Goal: Information Seeking & Learning: Learn about a topic

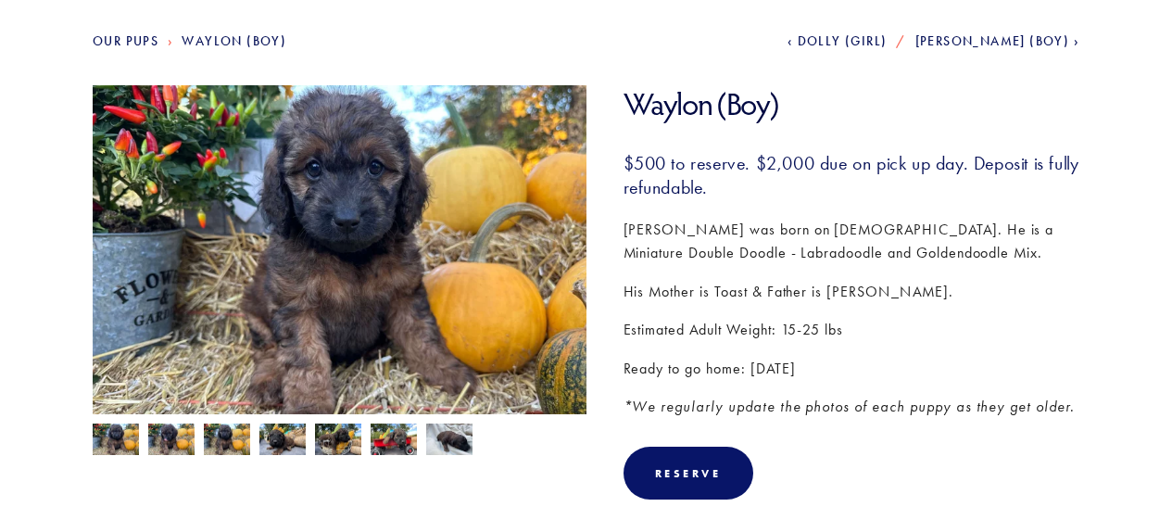
scroll to position [220, 0]
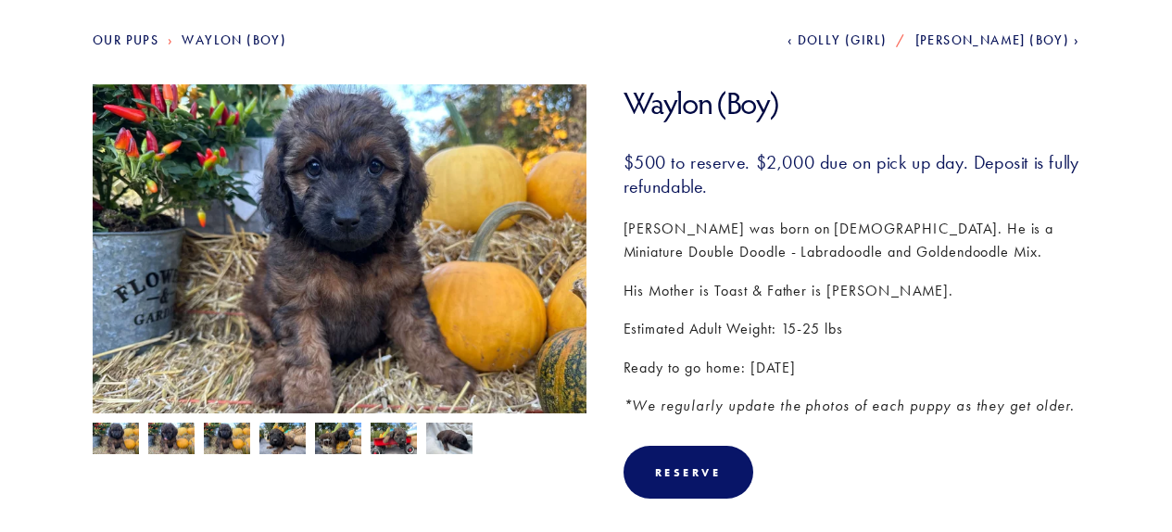
click at [468, 437] on img at bounding box center [449, 439] width 46 height 35
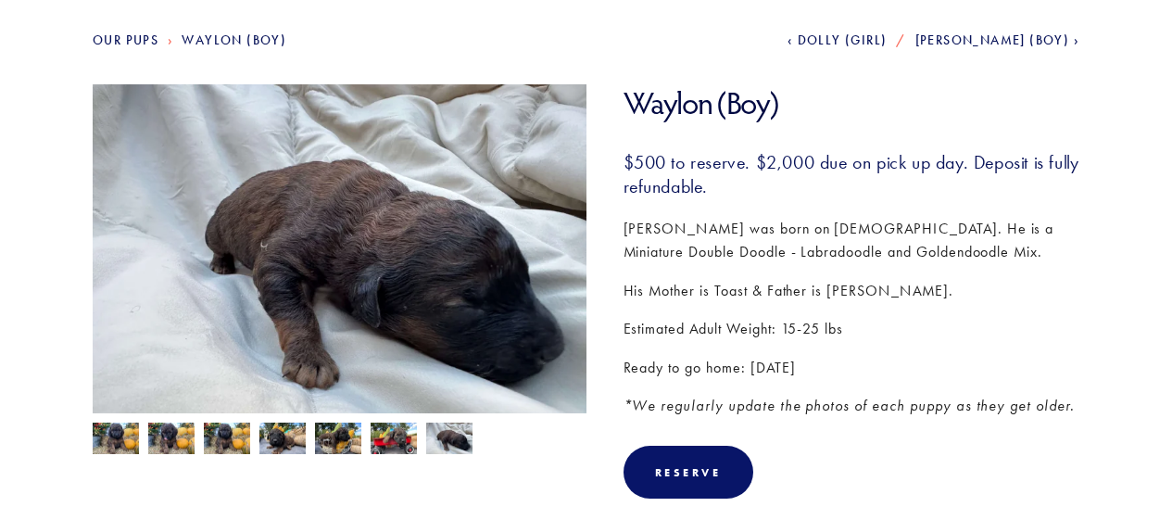
click at [453, 439] on img at bounding box center [449, 439] width 46 height 35
click at [393, 443] on img at bounding box center [394, 439] width 46 height 35
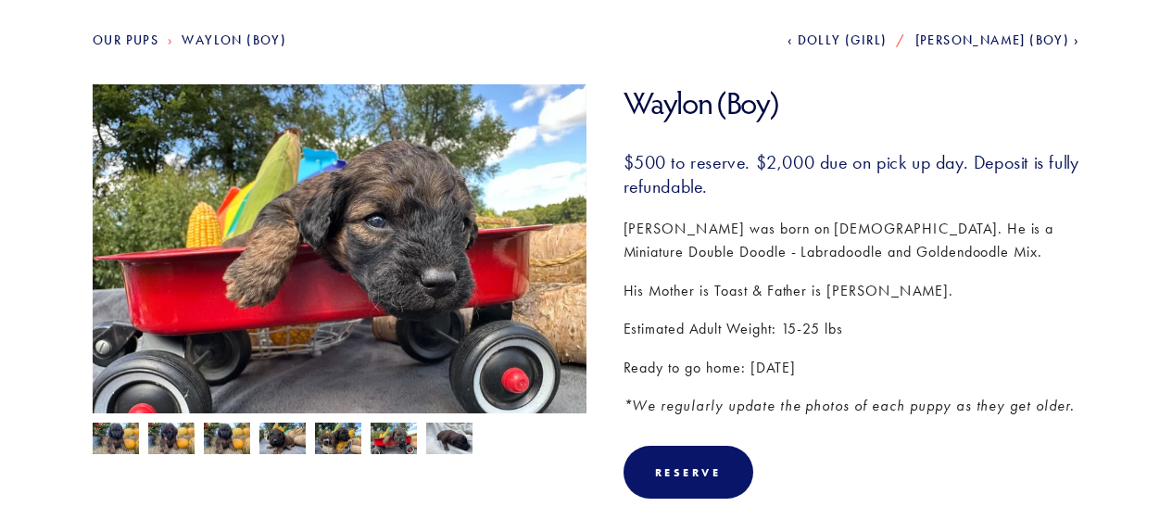
click at [334, 441] on img at bounding box center [338, 439] width 46 height 35
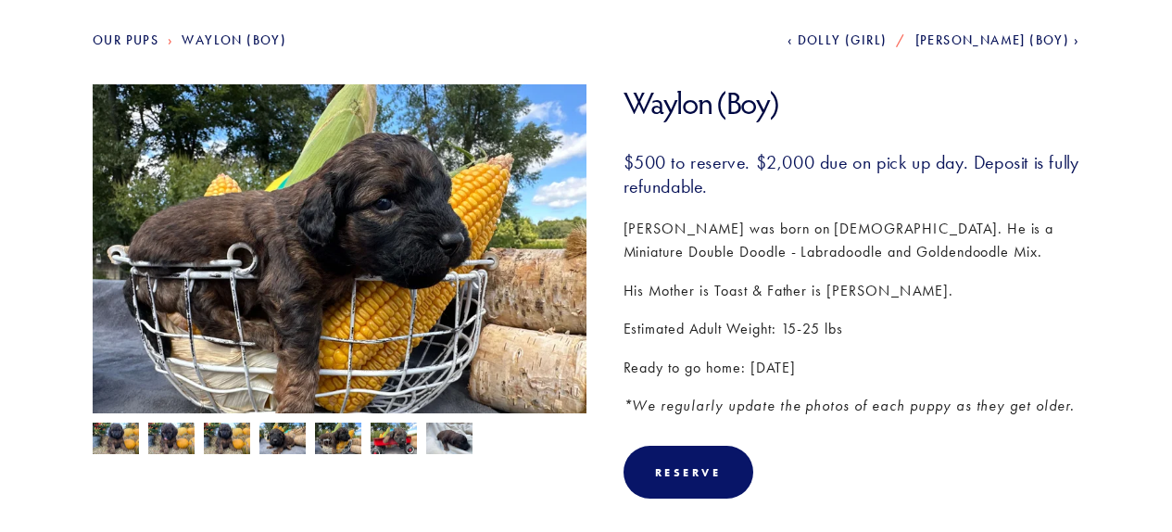
click at [120, 40] on link "Our Pups" at bounding box center [126, 40] width 66 height 16
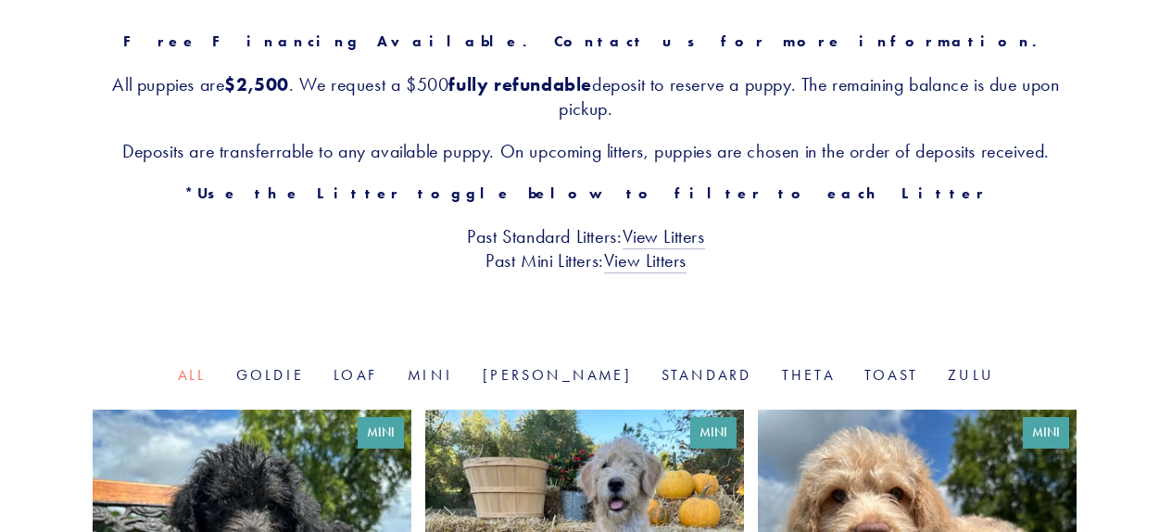
scroll to position [396, 0]
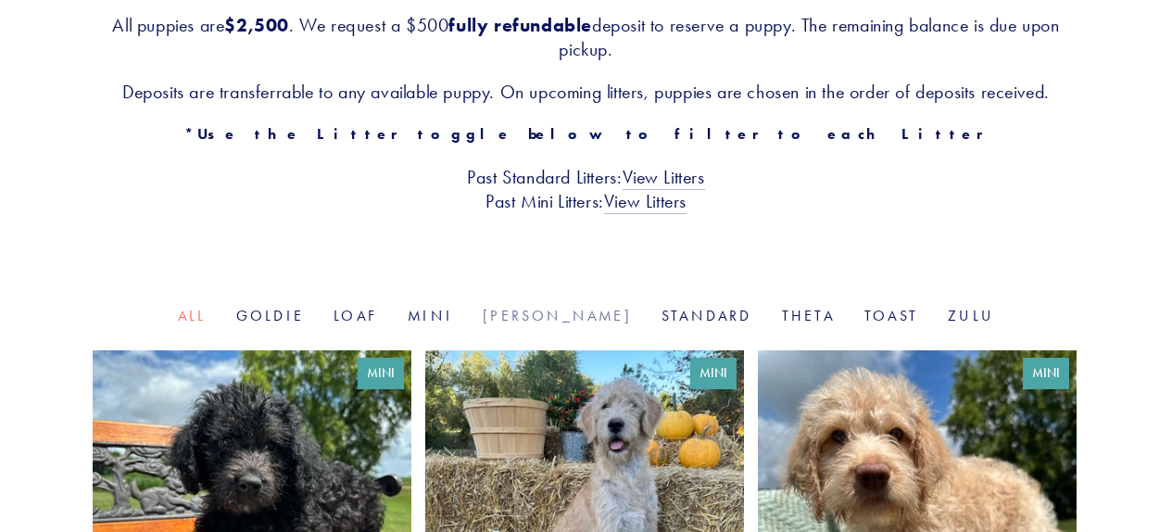
click at [554, 318] on link "[PERSON_NAME]" at bounding box center [557, 316] width 149 height 18
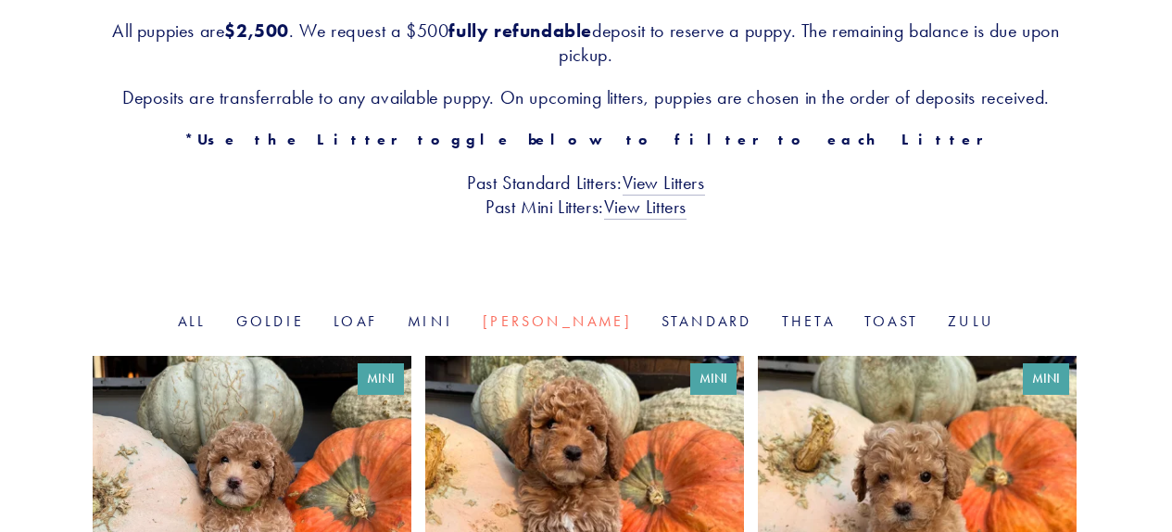
scroll to position [392, 0]
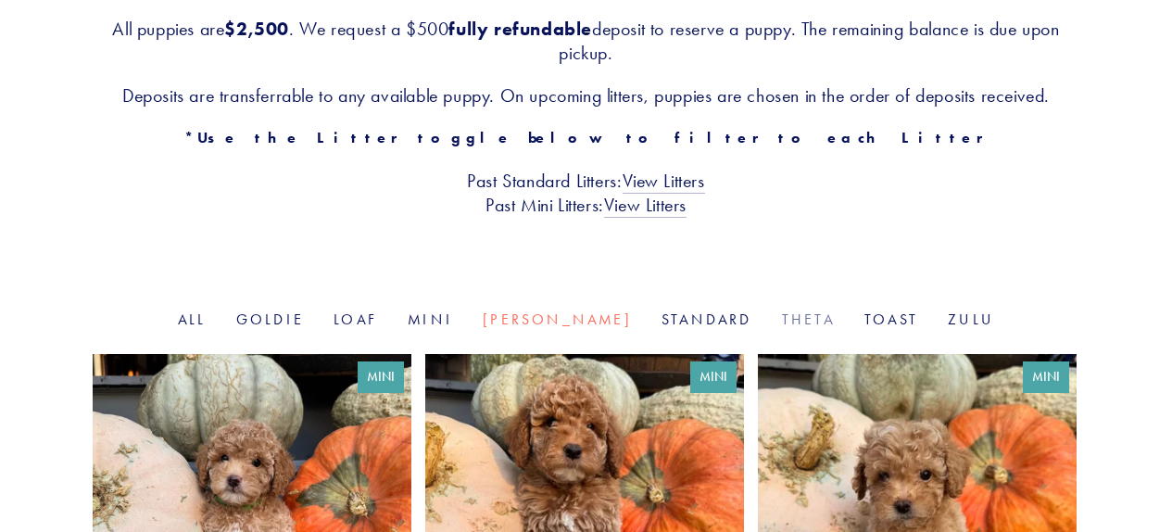
click at [782, 317] on link "Theta" at bounding box center [808, 319] width 53 height 18
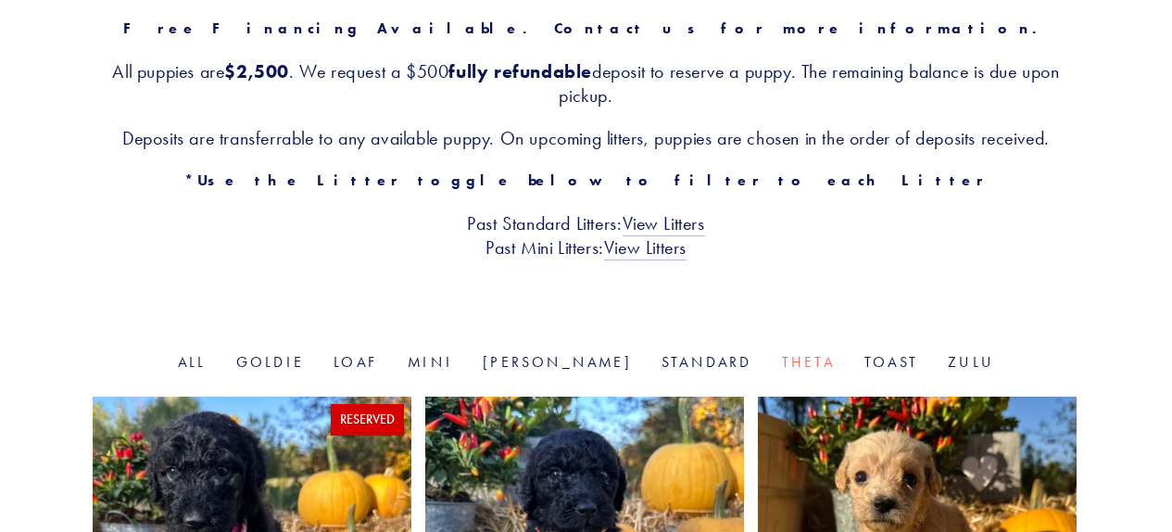
scroll to position [352, 0]
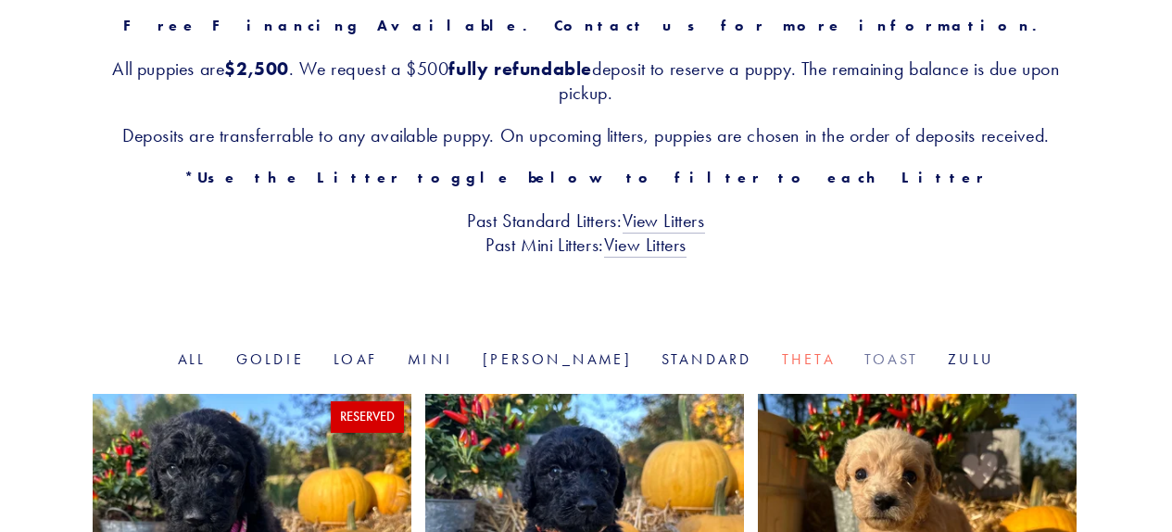
click at [864, 358] on link "Toast" at bounding box center [891, 359] width 54 height 18
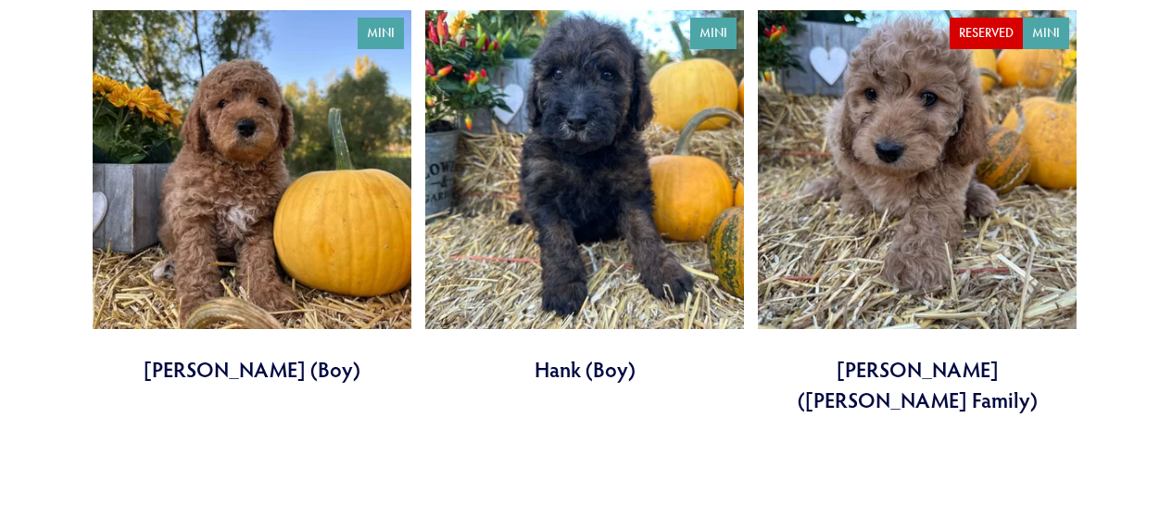
scroll to position [1132, 0]
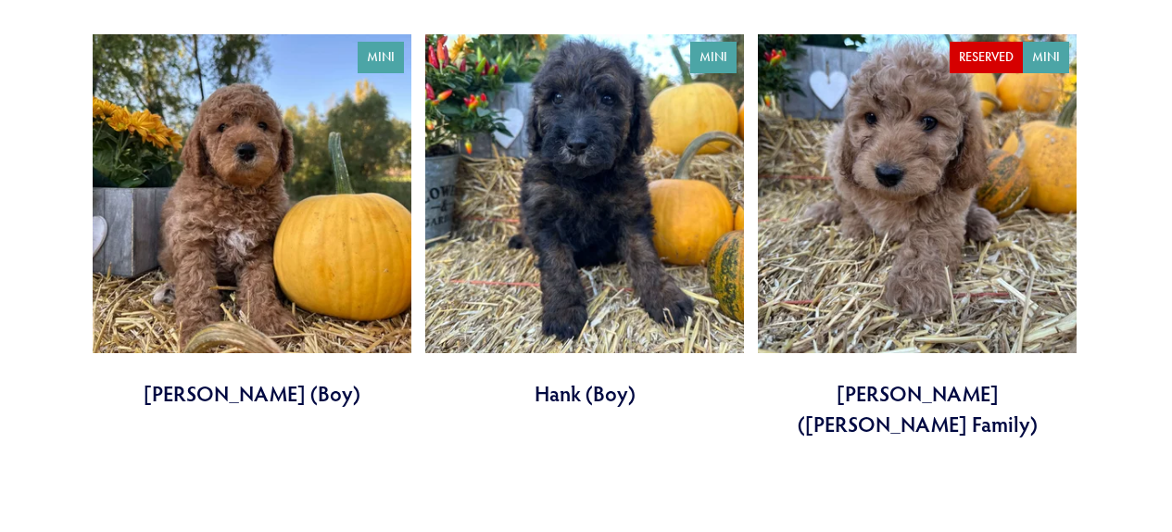
click at [284, 146] on link at bounding box center [252, 221] width 319 height 374
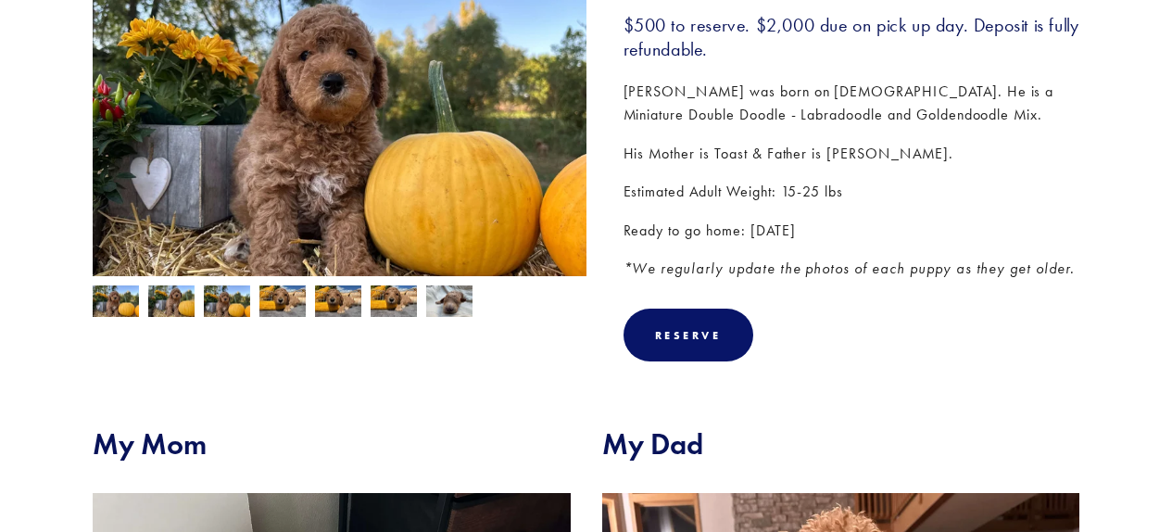
scroll to position [354, 0]
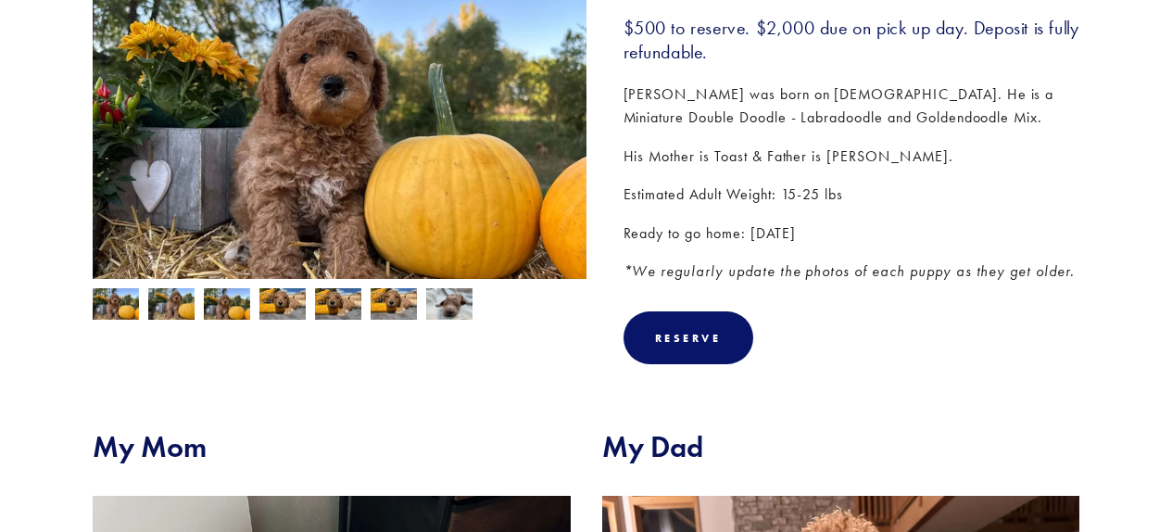
click at [383, 296] on img at bounding box center [394, 305] width 46 height 35
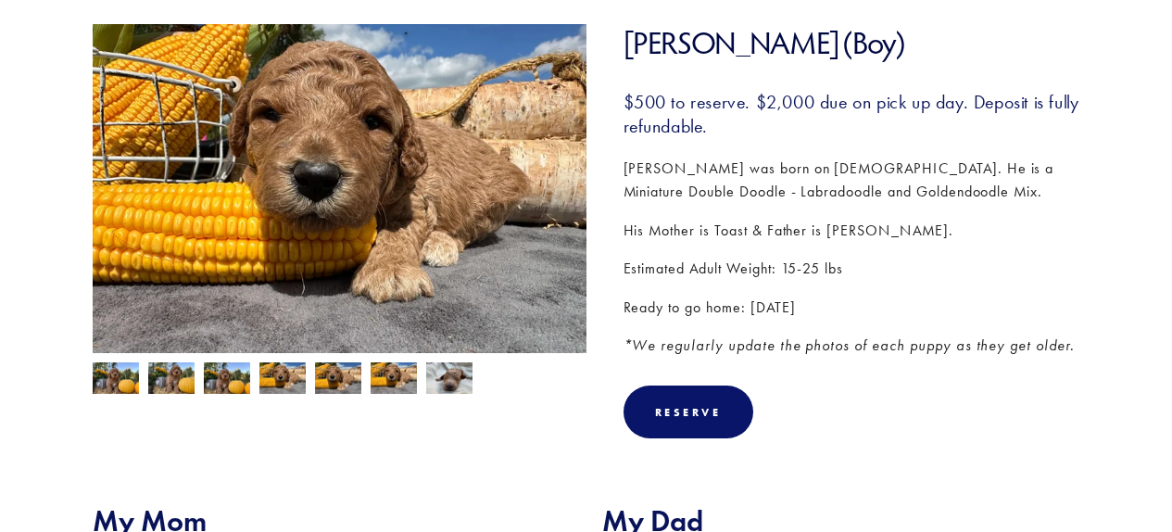
scroll to position [194, 0]
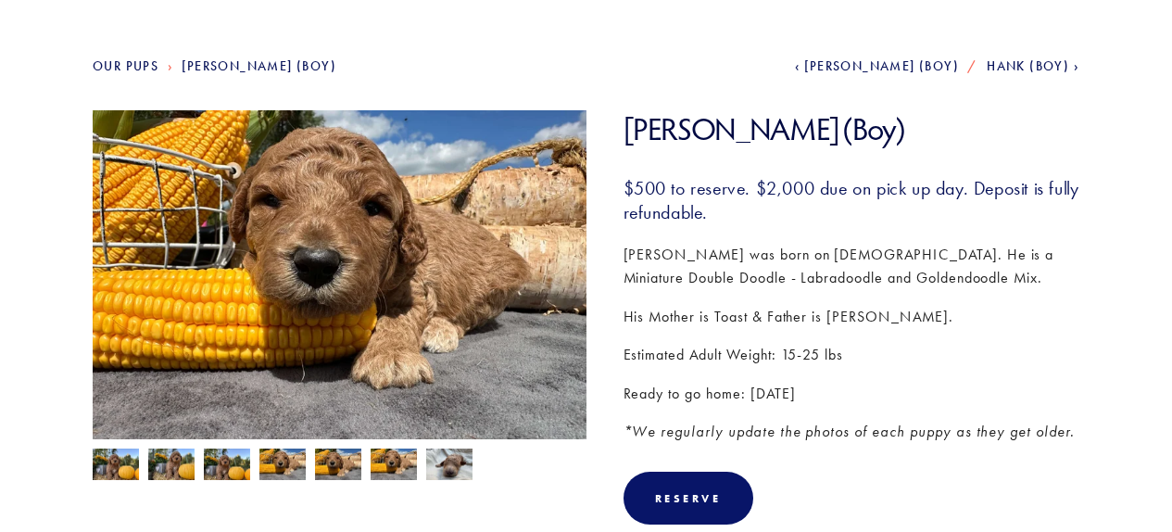
click at [220, 458] on img at bounding box center [227, 465] width 46 height 35
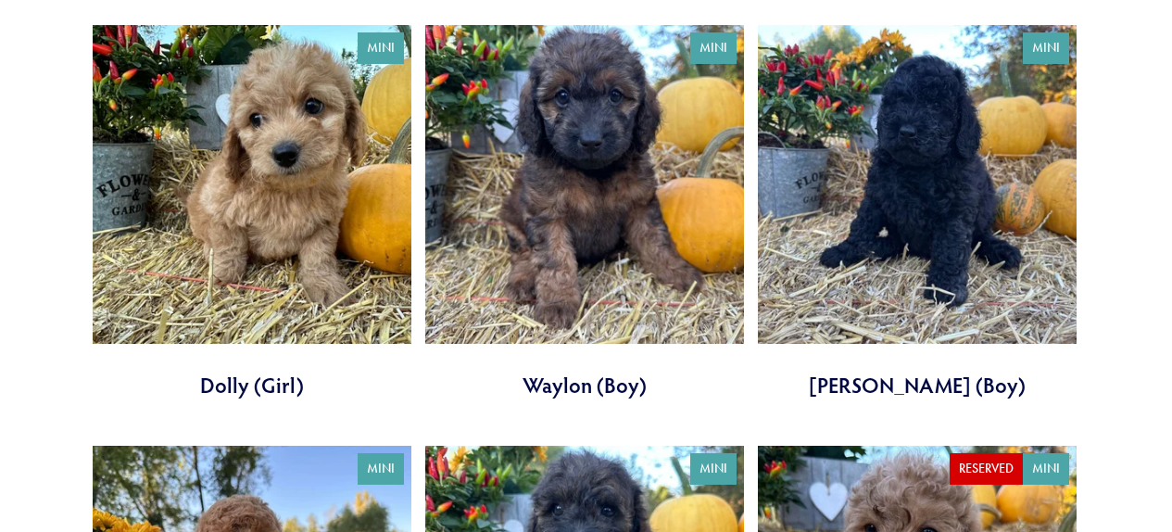
scroll to position [632, 0]
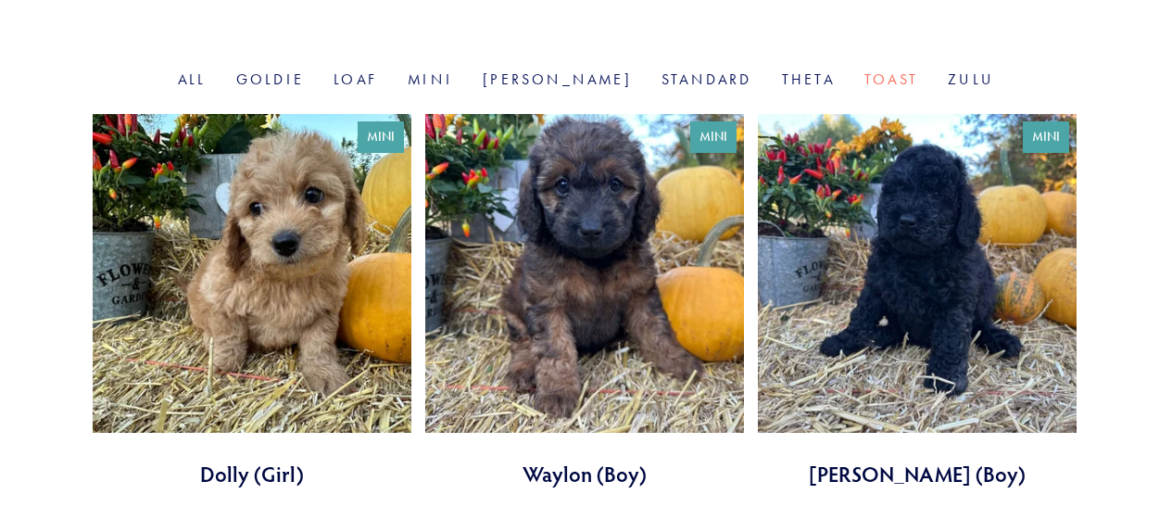
click at [610, 226] on link at bounding box center [584, 301] width 319 height 374
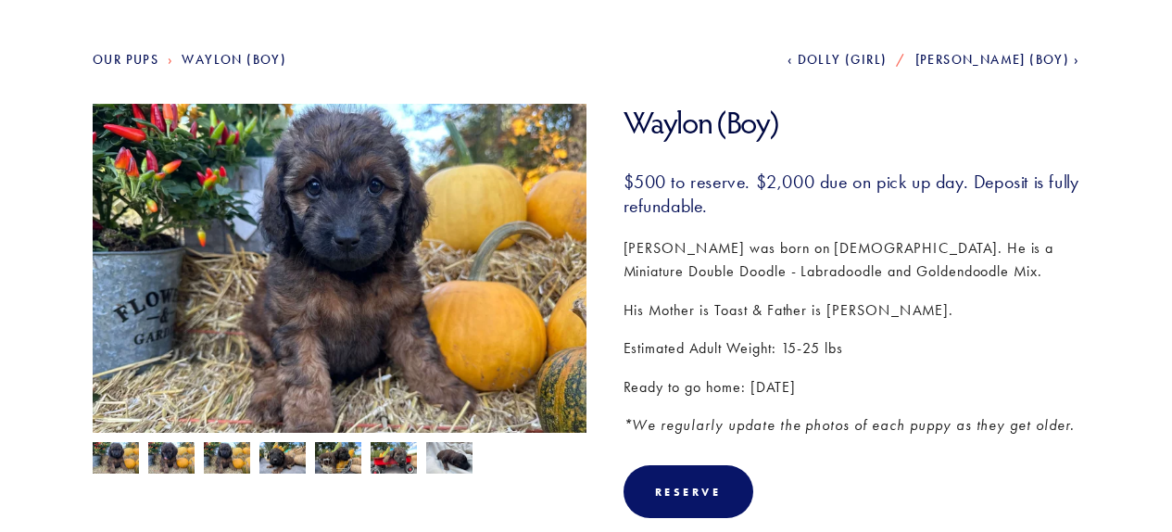
scroll to position [374, 0]
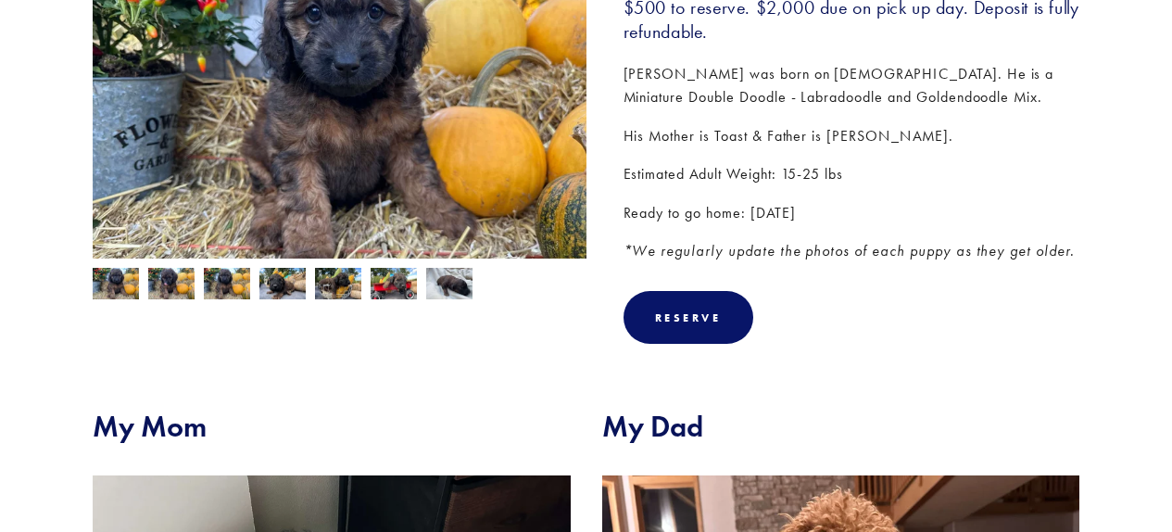
click at [180, 279] on img at bounding box center [171, 285] width 46 height 35
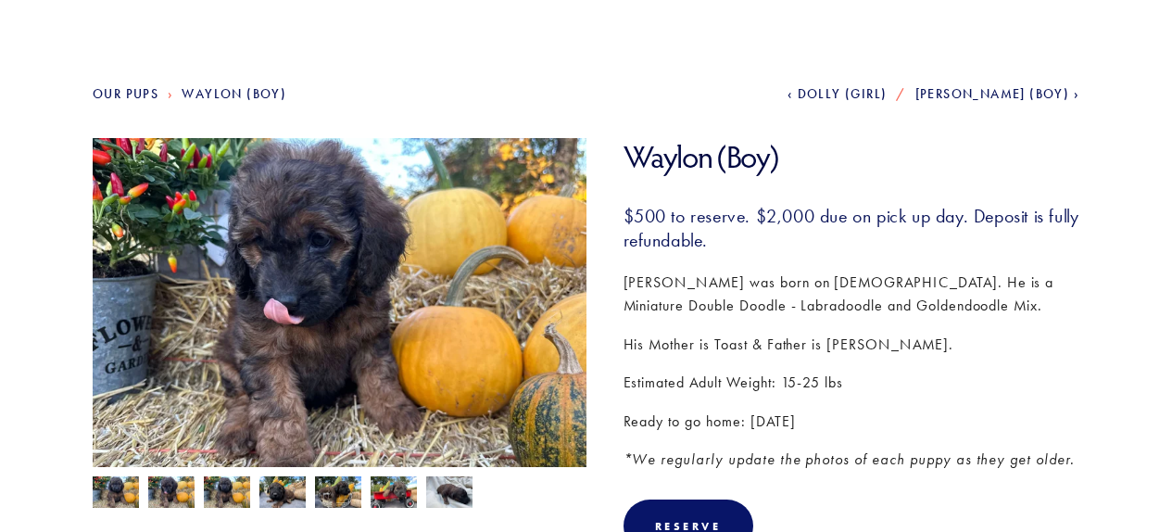
scroll to position [197, 0]
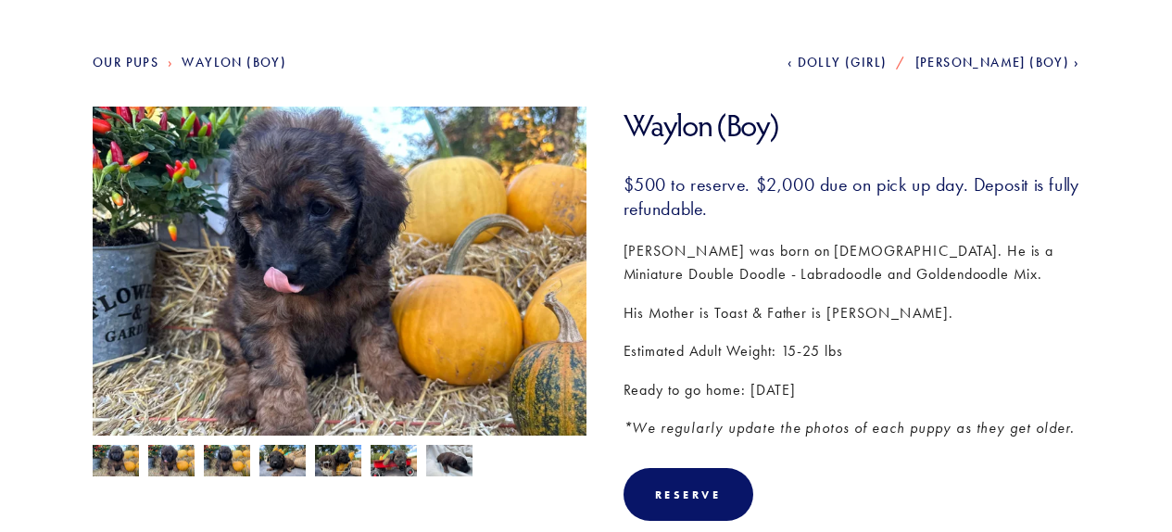
click at [125, 454] on img at bounding box center [116, 462] width 46 height 35
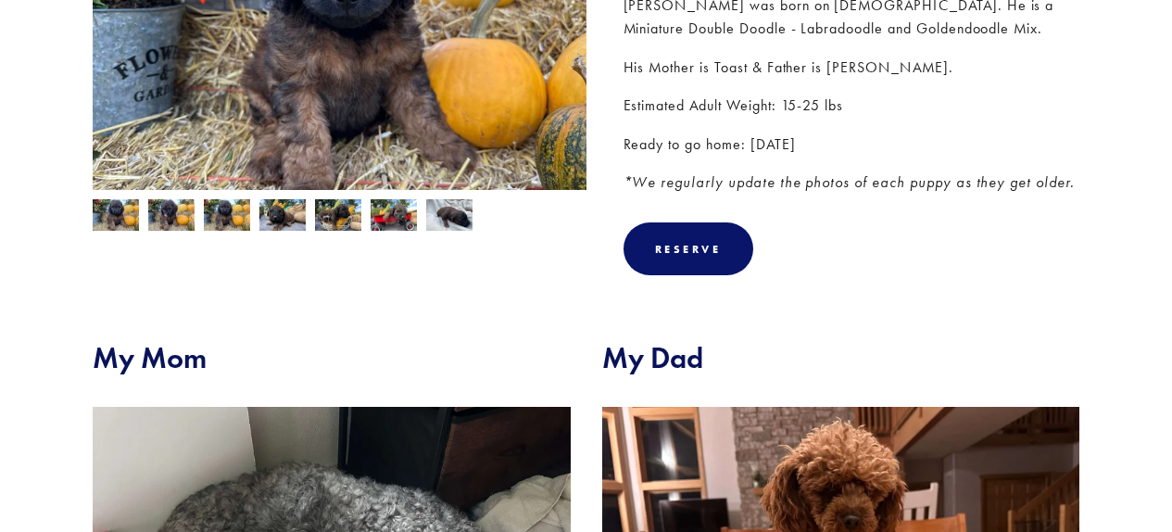
scroll to position [0, 0]
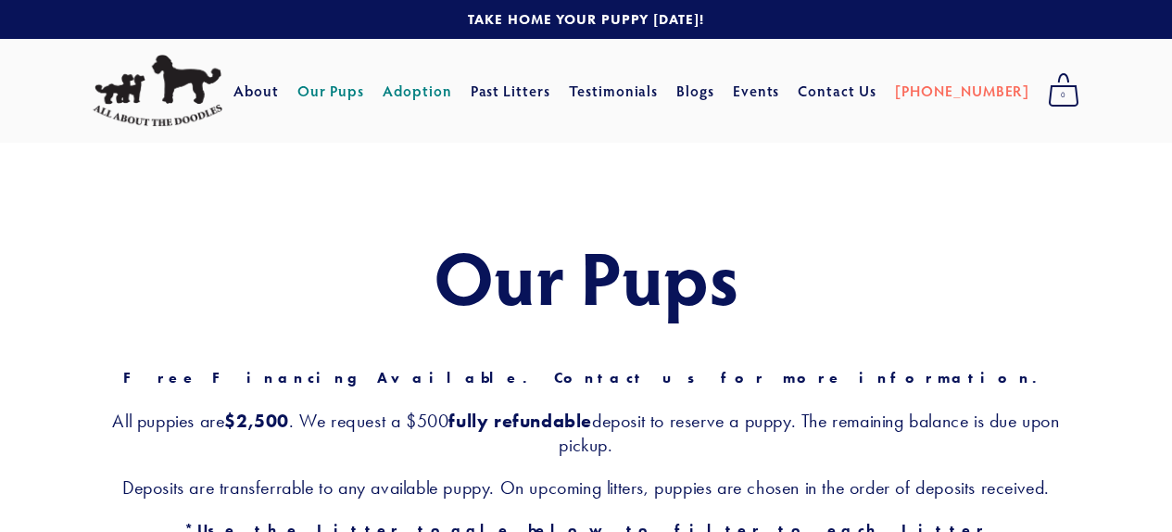
click at [451, 94] on link "Adoption" at bounding box center [417, 90] width 69 height 33
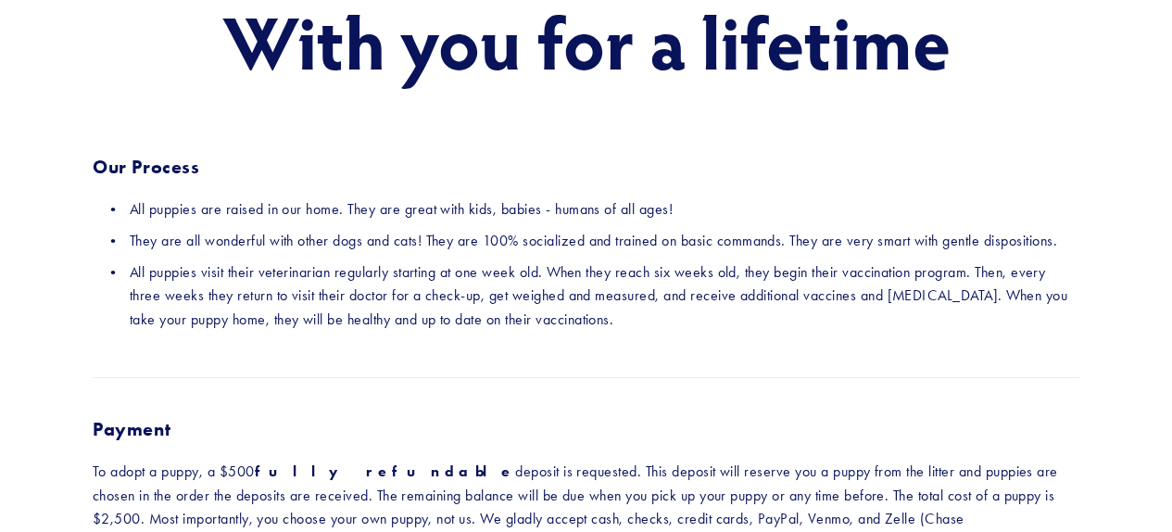
scroll to position [235, 0]
